Goal: Information Seeking & Learning: Find specific fact

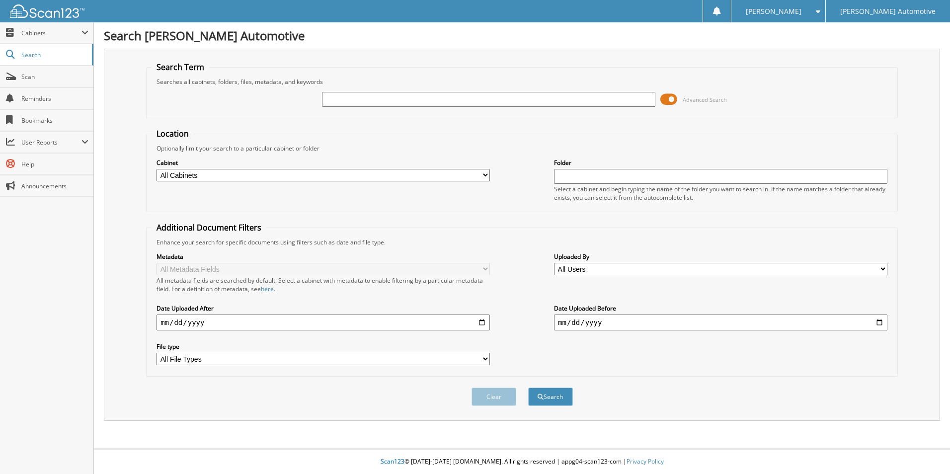
click at [350, 96] on input "text" at bounding box center [488, 99] width 333 height 15
type input "[PERSON_NAME]"
click at [528, 387] on button "Search" at bounding box center [550, 396] width 45 height 18
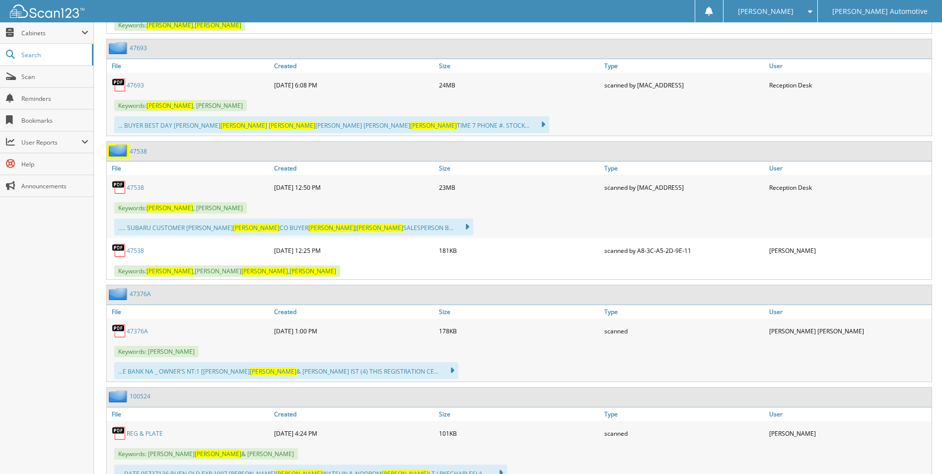
scroll to position [646, 0]
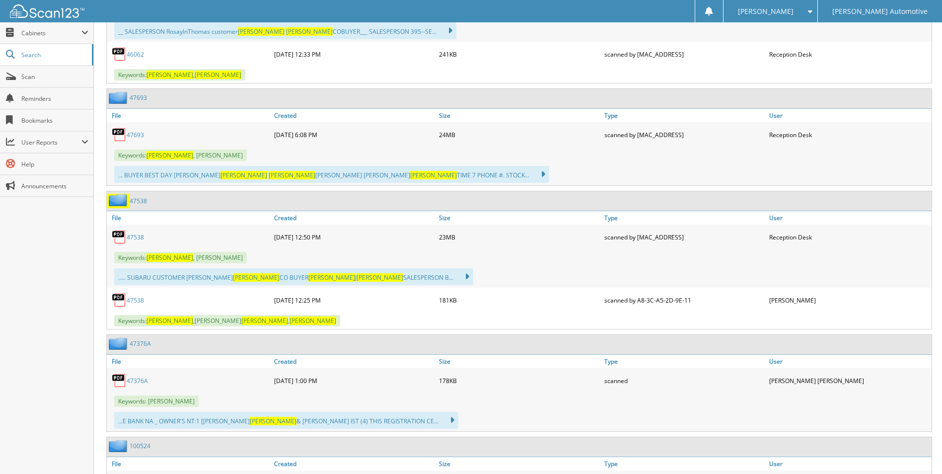
click at [137, 238] on link "47538" at bounding box center [135, 237] width 17 height 8
